Goal: Task Accomplishment & Management: Manage account settings

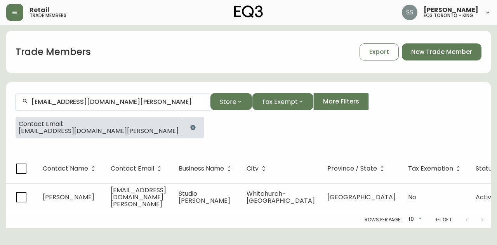
drag, startPoint x: 110, startPoint y: 107, endPoint x: 0, endPoint y: 103, distance: 109.6
click at [0, 103] on main "Trade Members Export New Trade Member [EMAIL_ADDRESS][DOMAIN_NAME][PERSON_NAME]…" at bounding box center [248, 127] width 497 height 204
click at [0, 89] on main "Trade Members Export New Trade Member [EMAIL_ADDRESS][DOMAIN_NAME][PERSON_NAME]…" at bounding box center [248, 127] width 497 height 204
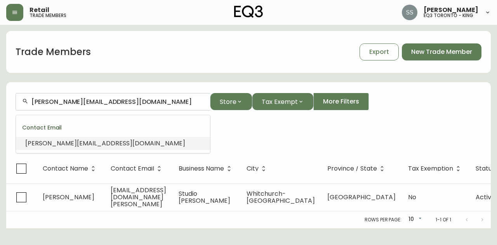
click at [152, 145] on li "[PERSON_NAME][EMAIL_ADDRESS][DOMAIN_NAME]" at bounding box center [113, 143] width 194 height 13
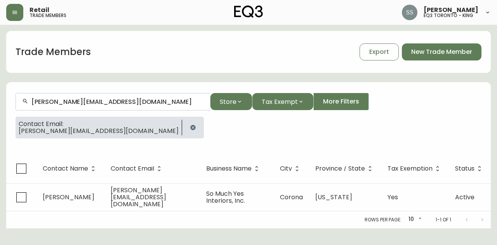
click at [190, 128] on icon "button" at bounding box center [193, 128] width 6 height 6
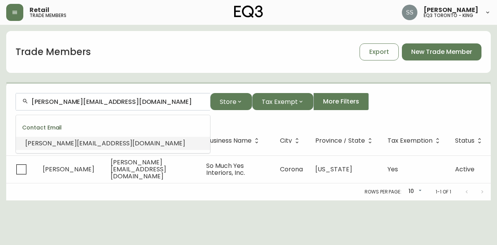
drag, startPoint x: 157, startPoint y: 100, endPoint x: 0, endPoint y: 92, distance: 157.1
click at [0, 92] on main "Trade Members Export New Trade Member [PERSON_NAME][EMAIL_ADDRESS][DOMAIN_NAME]…" at bounding box center [248, 113] width 497 height 176
paste input "bella@age-six"
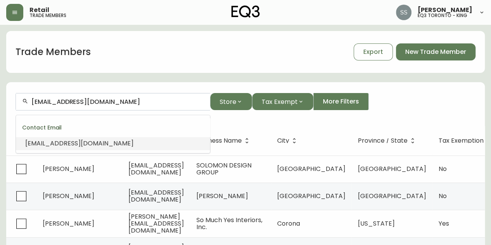
click at [115, 146] on li "[EMAIL_ADDRESS][DOMAIN_NAME]" at bounding box center [113, 143] width 194 height 13
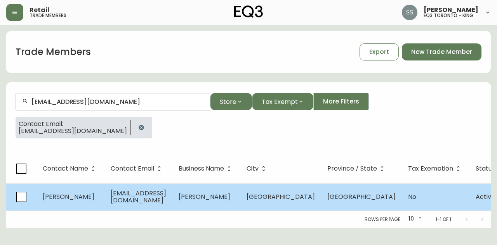
type input "[EMAIL_ADDRESS][DOMAIN_NAME]"
click at [166, 193] on span "[EMAIL_ADDRESS][DOMAIN_NAME]" at bounding box center [139, 197] width 56 height 16
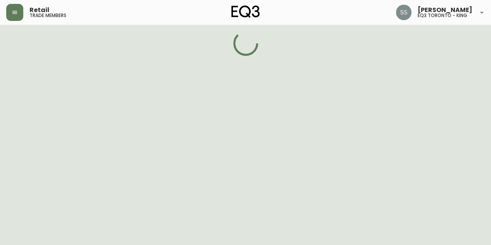
select select "ON"
select select "CA"
select select "CA_EN"
select select "Social Media"
select select "Interior Designer"
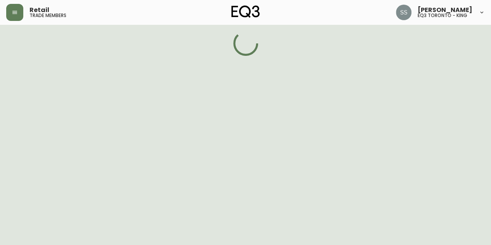
select select "false"
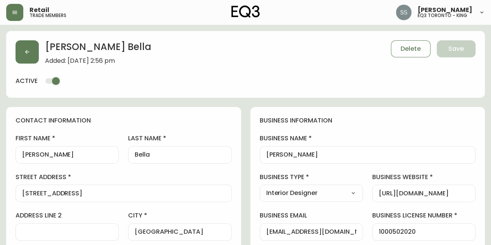
type input "EQ3 Toronto - King"
select select "cjw10z96r007p6gs0hn5531do"
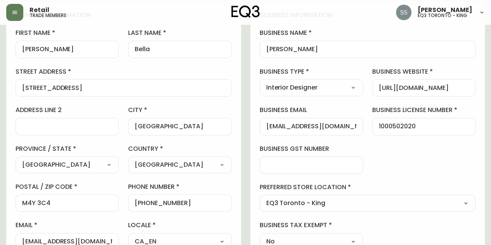
scroll to position [155, 0]
